Goal: Task Accomplishment & Management: Use online tool/utility

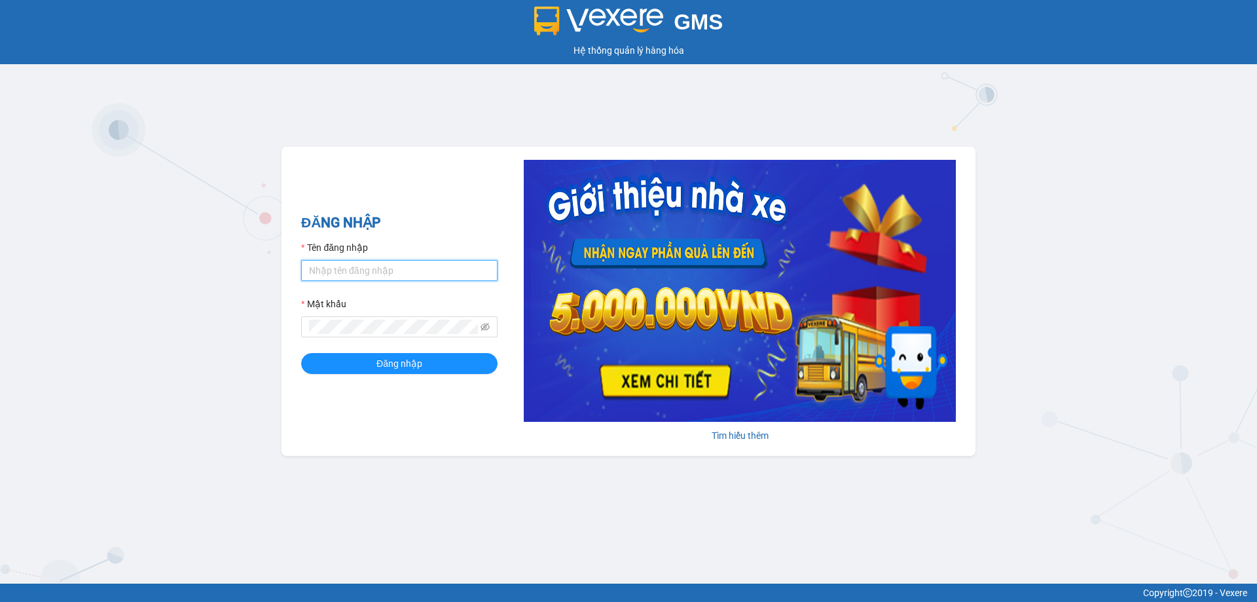
click at [373, 274] on input "Tên đăng nhập" at bounding box center [399, 270] width 196 height 21
type input "vudung.thoidai"
click at [346, 335] on span at bounding box center [399, 326] width 196 height 21
click at [339, 369] on button "Đăng nhập" at bounding box center [399, 363] width 196 height 21
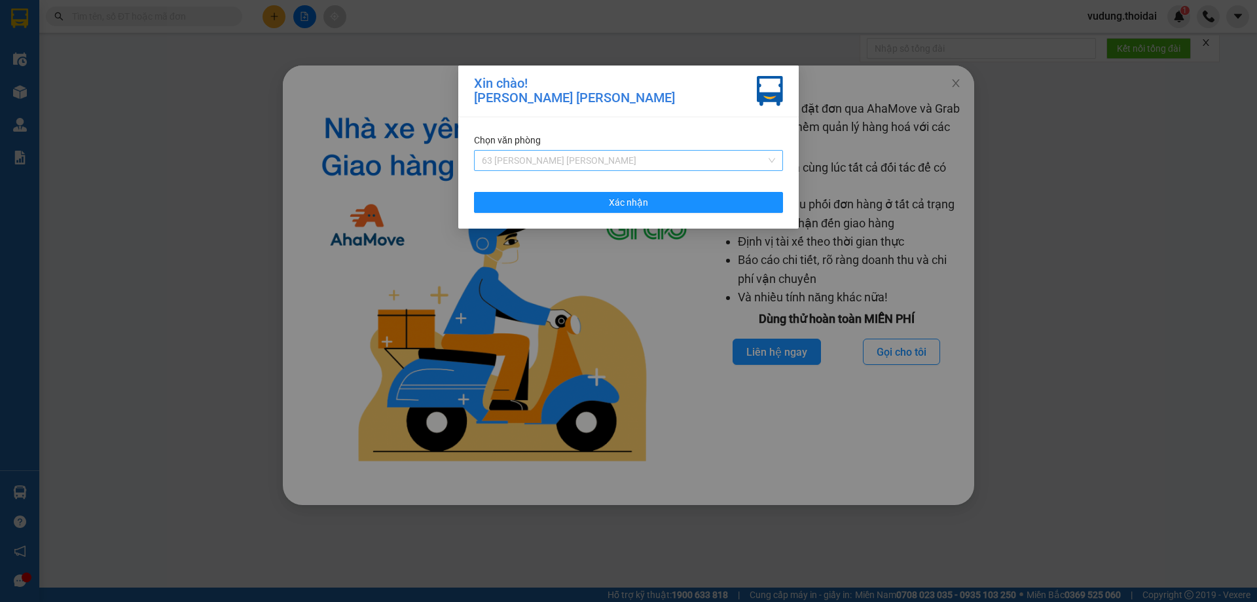
click at [582, 168] on span "63 [PERSON_NAME] [PERSON_NAME]" at bounding box center [628, 161] width 293 height 20
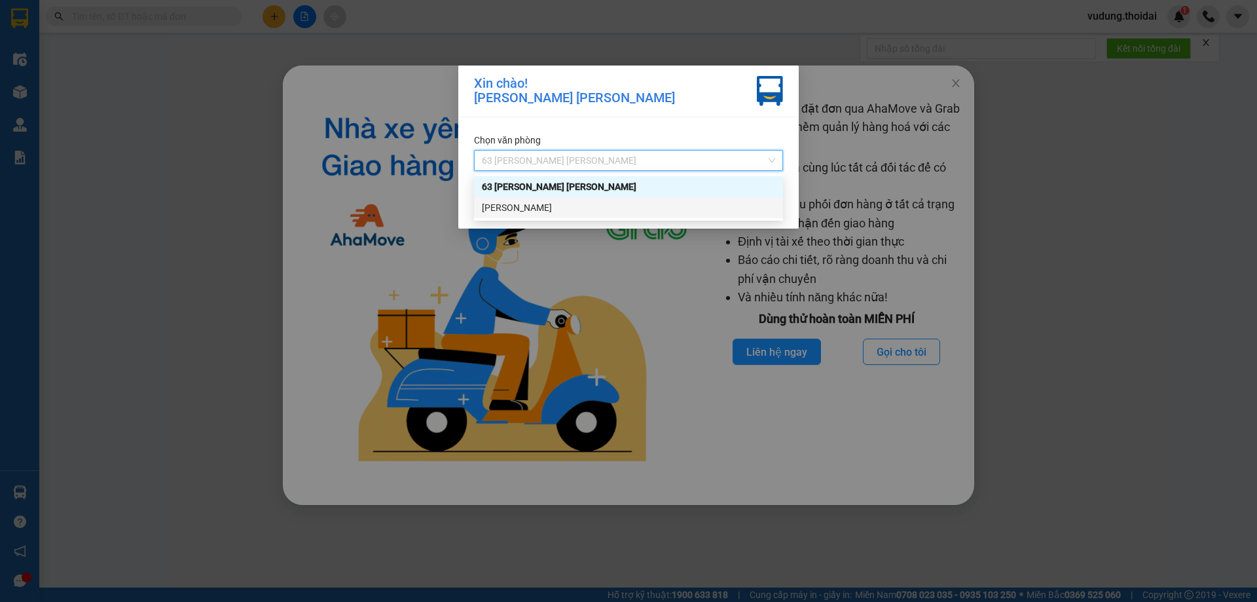
click at [557, 201] on div "[PERSON_NAME]" at bounding box center [628, 207] width 293 height 14
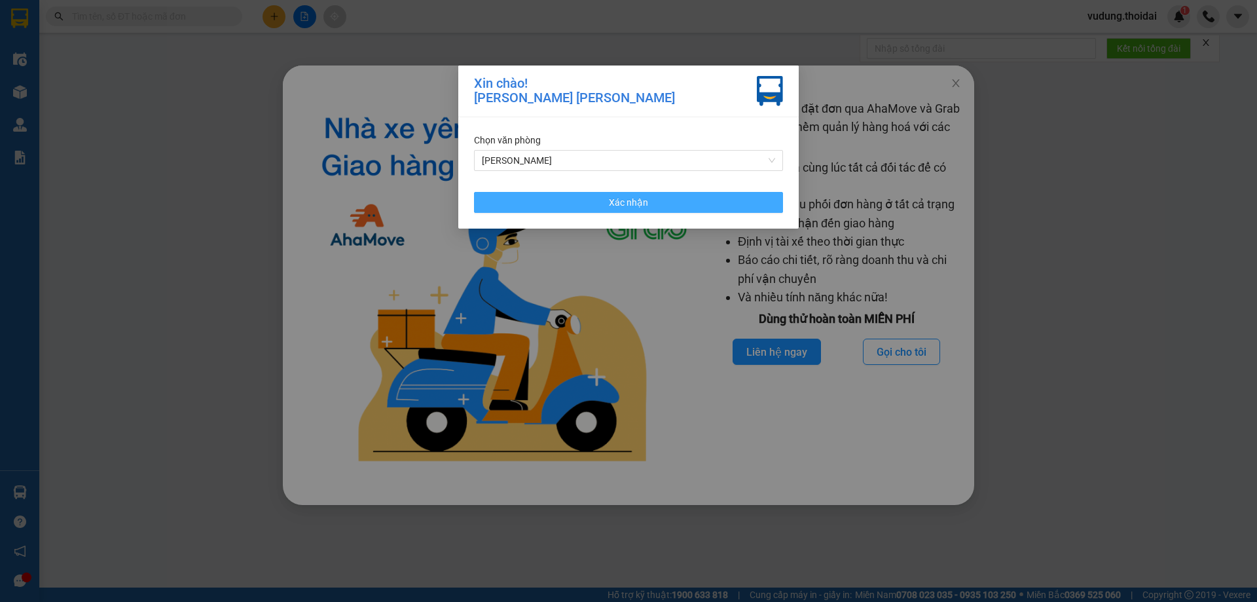
click at [557, 201] on button "Xác nhận" at bounding box center [628, 202] width 309 height 21
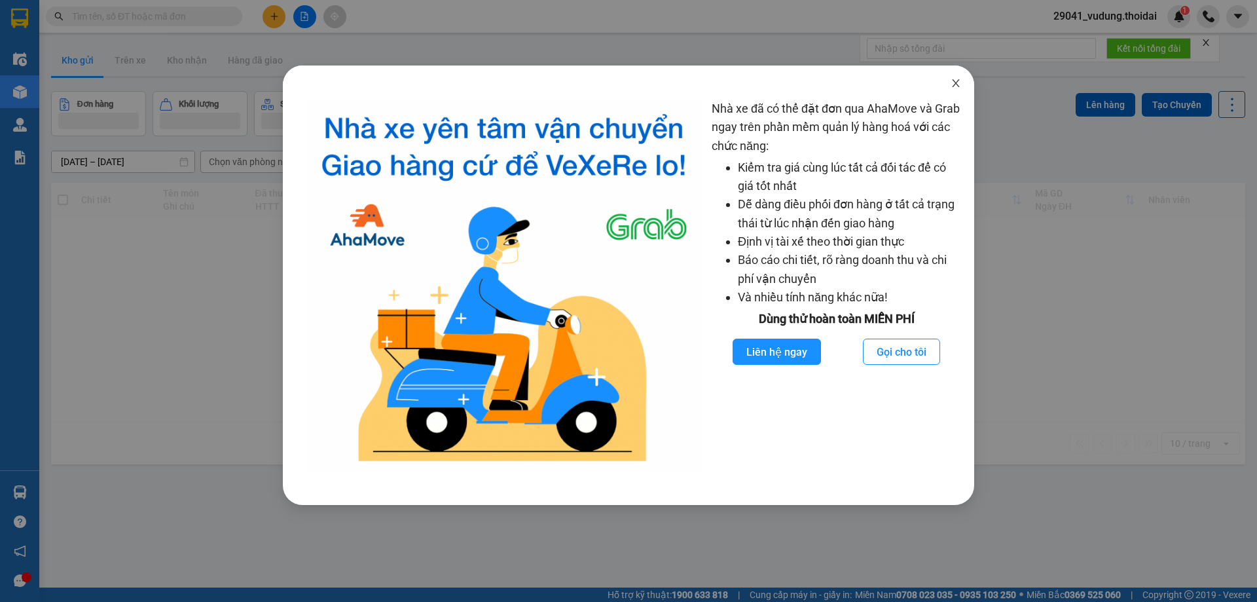
click at [959, 91] on span "Close" at bounding box center [956, 83] width 37 height 37
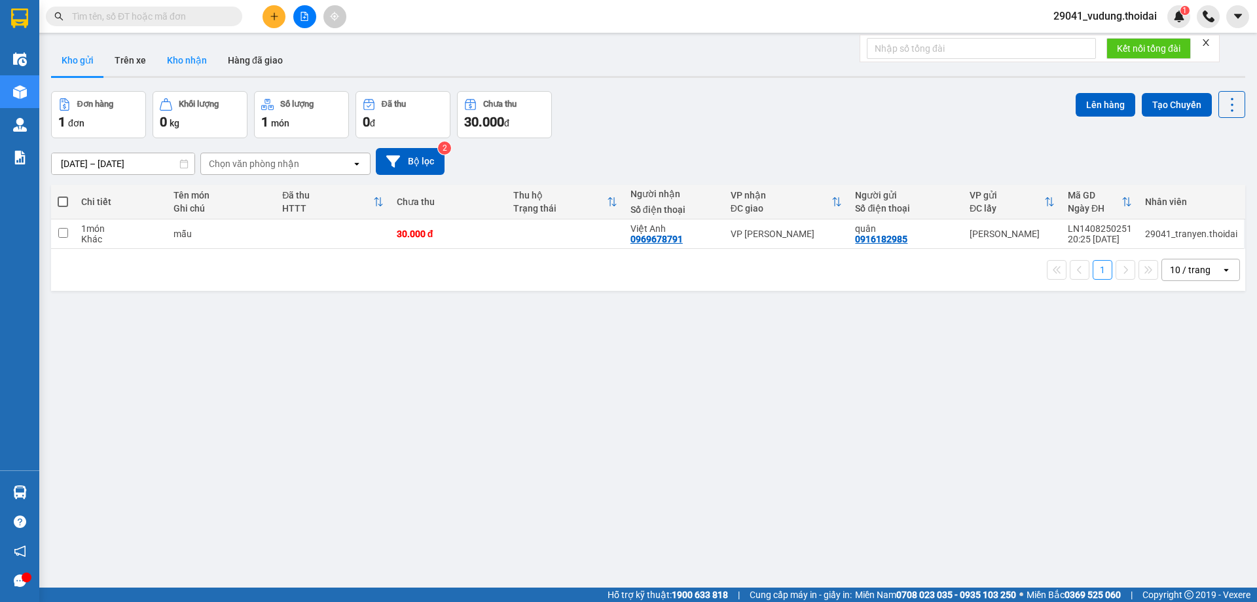
click at [187, 57] on button "Kho nhận" at bounding box center [187, 60] width 61 height 31
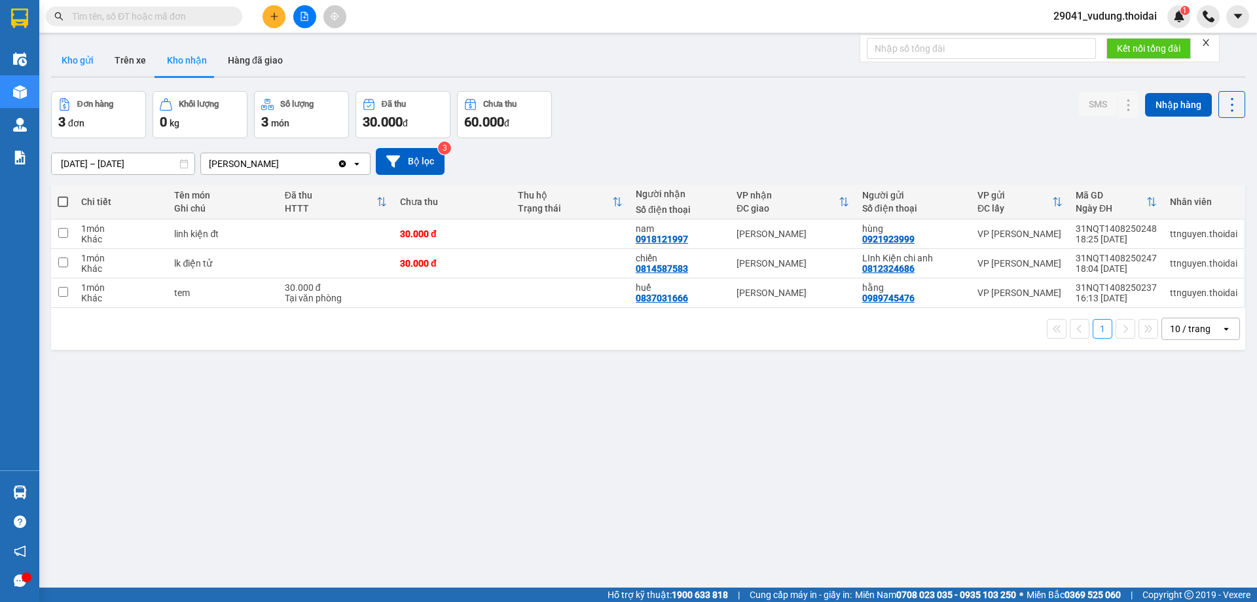
click at [86, 67] on button "Kho gửi" at bounding box center [77, 60] width 53 height 31
